Goal: Task Accomplishment & Management: Manage account settings

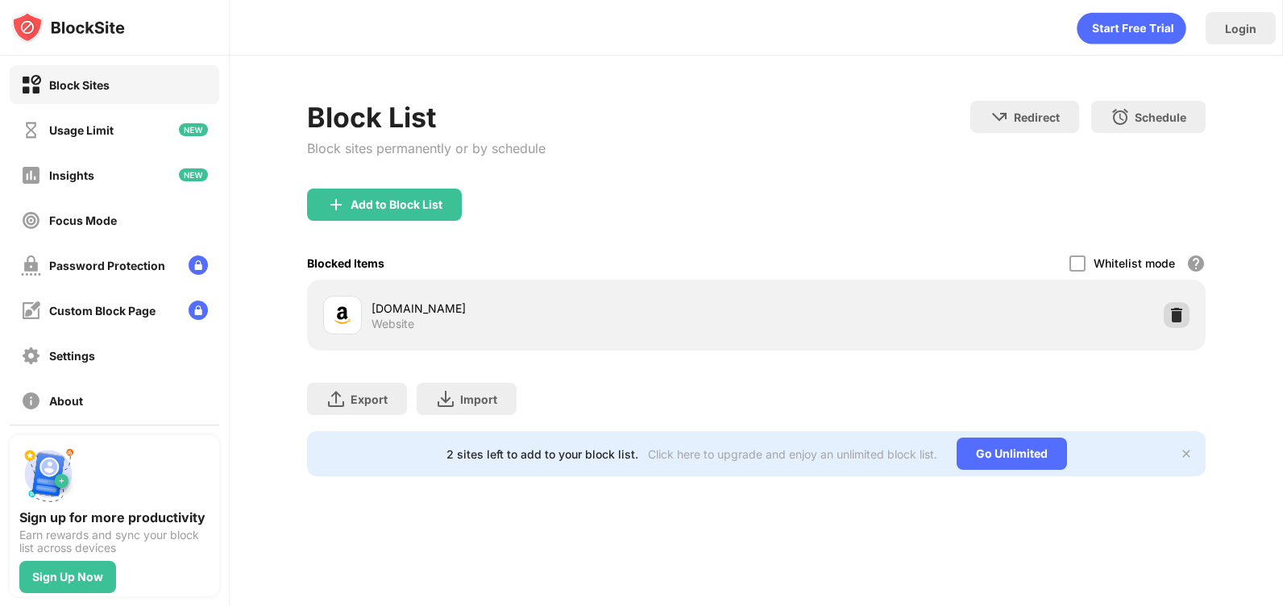
click at [1172, 308] on img at bounding box center [1176, 315] width 16 height 16
